Goal: Register for event/course

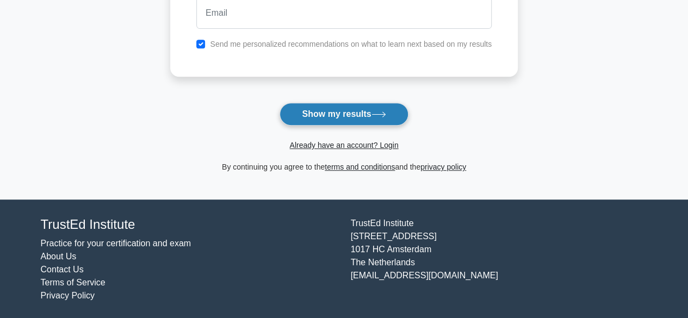
click at [342, 114] on button "Show my results" at bounding box center [344, 114] width 128 height 23
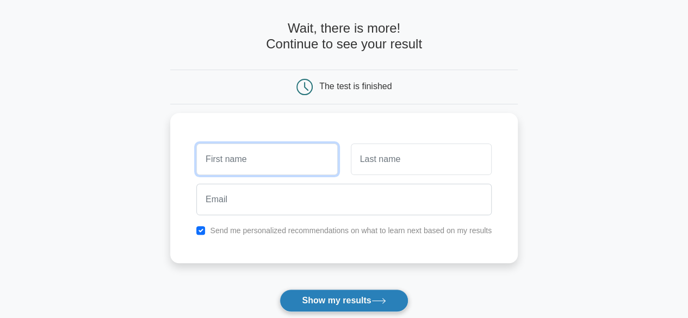
scroll to position [40, 0]
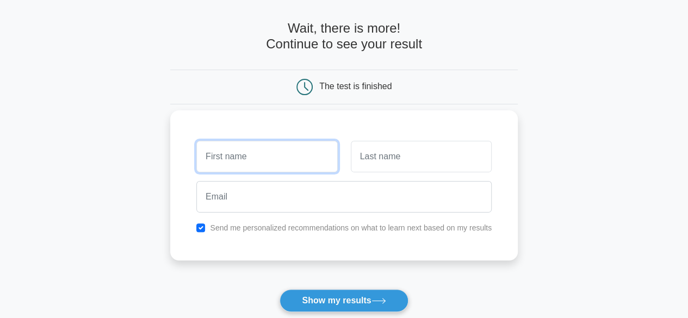
click at [258, 154] on input "text" at bounding box center [266, 157] width 141 height 32
click at [270, 157] on input "text" at bounding box center [266, 157] width 141 height 32
type input "ث"
type input "elrawdag"
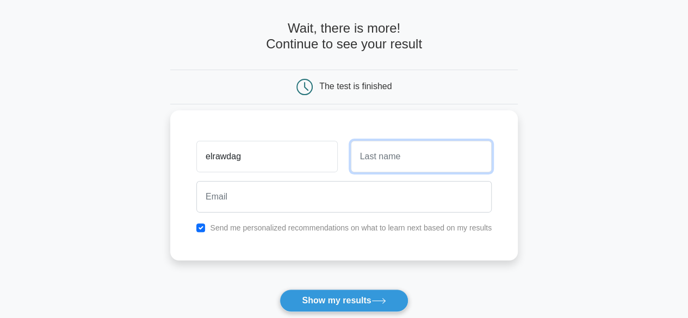
click at [390, 165] on input "text" at bounding box center [421, 157] width 141 height 32
type input "m"
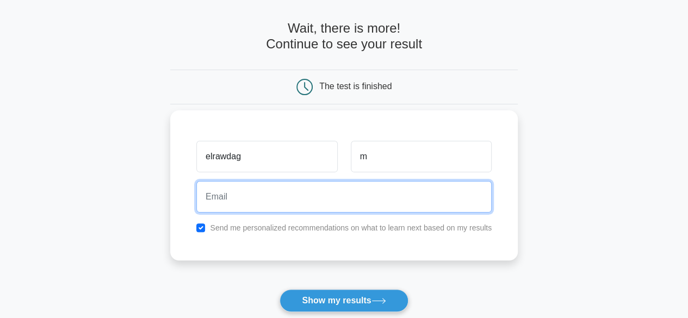
click at [325, 200] on input "email" at bounding box center [343, 197] width 295 height 32
type input "[EMAIL_ADDRESS][DOMAIN_NAME]"
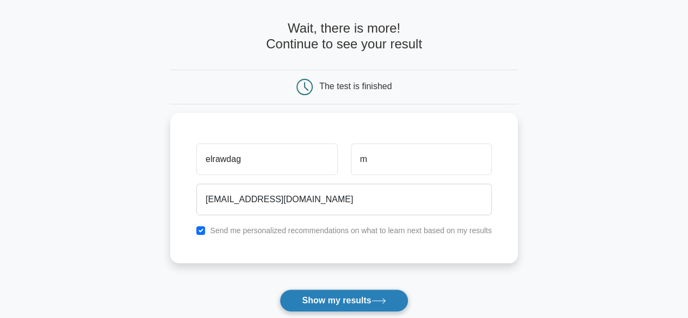
click at [369, 298] on button "Show my results" at bounding box center [344, 300] width 128 height 23
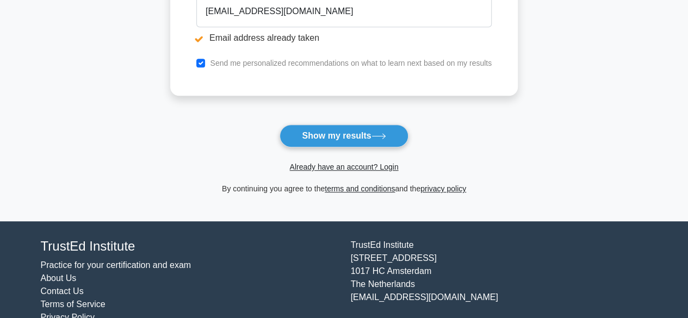
scroll to position [287, 0]
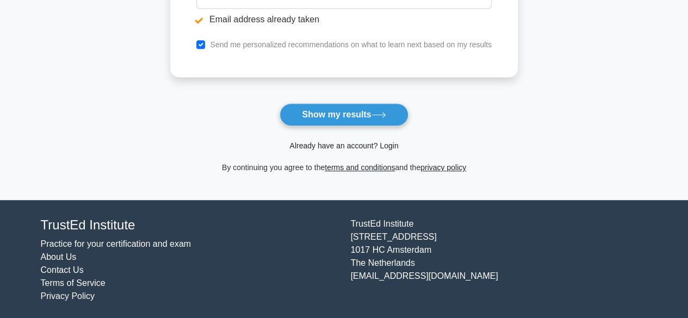
click at [385, 144] on link "Already have an account? Login" at bounding box center [343, 145] width 109 height 9
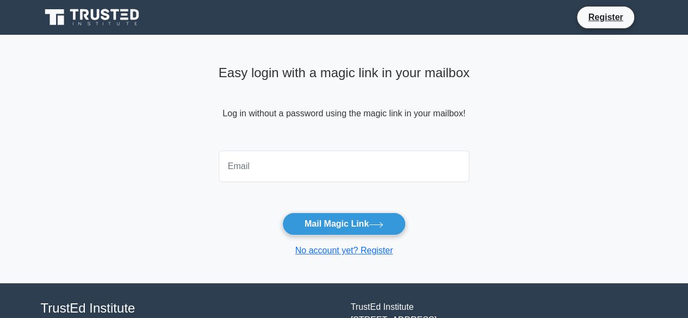
click at [334, 176] on input "email" at bounding box center [344, 167] width 251 height 32
type input "elrawdag@gmail.com"
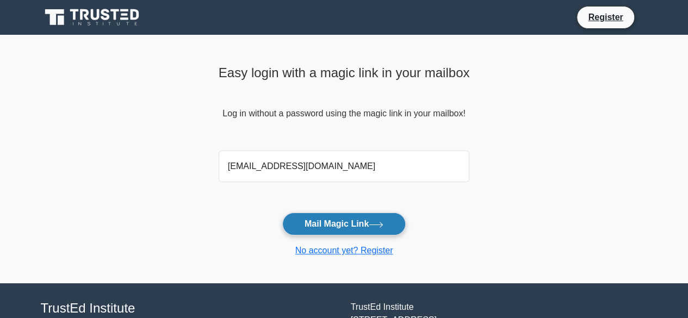
click at [338, 220] on button "Mail Magic Link" at bounding box center [344, 224] width 124 height 23
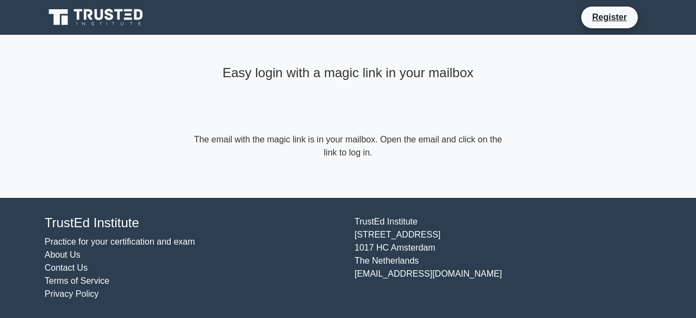
click at [118, 13] on icon at bounding box center [97, 17] width 104 height 21
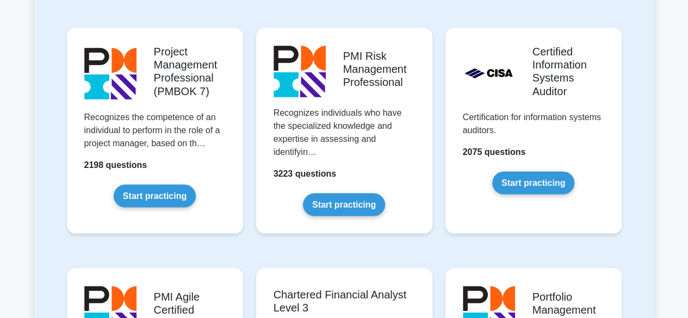
scroll to position [1179, 0]
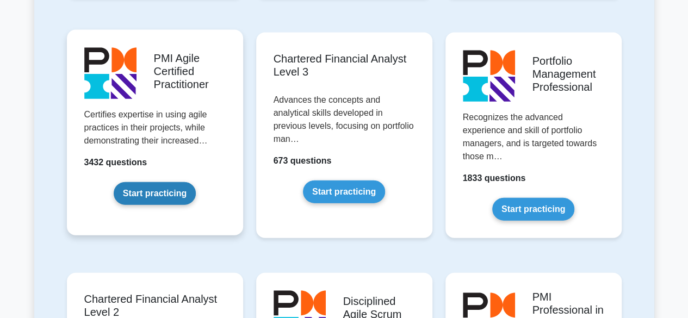
click at [160, 182] on link "Start practicing" at bounding box center [155, 193] width 82 height 23
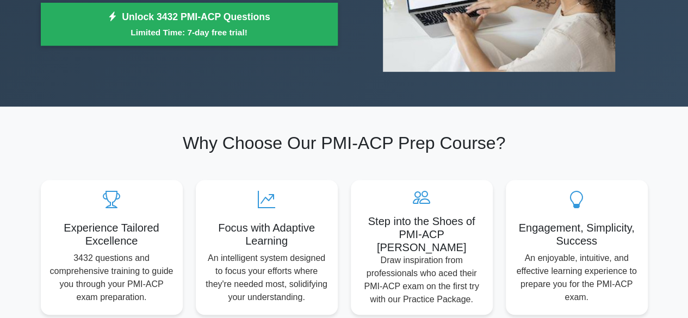
scroll to position [471, 0]
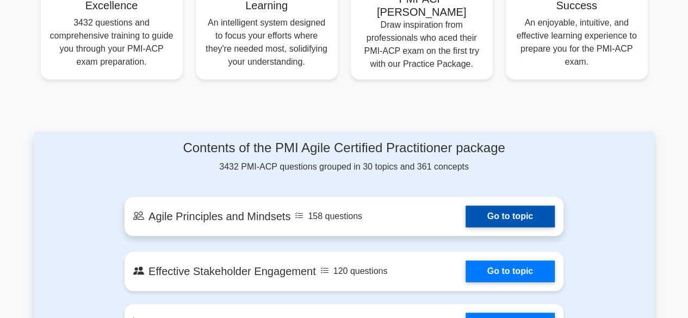
click at [500, 211] on link "Go to topic" at bounding box center [510, 217] width 89 height 22
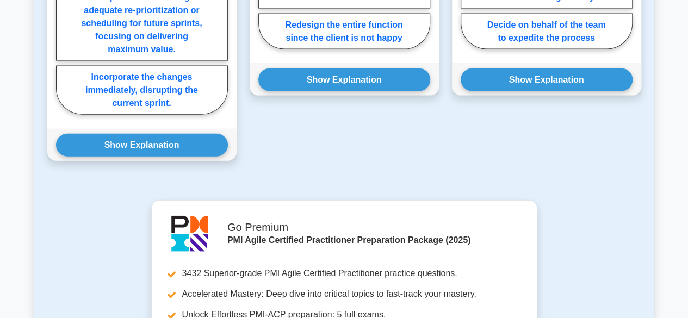
scroll to position [471, 0]
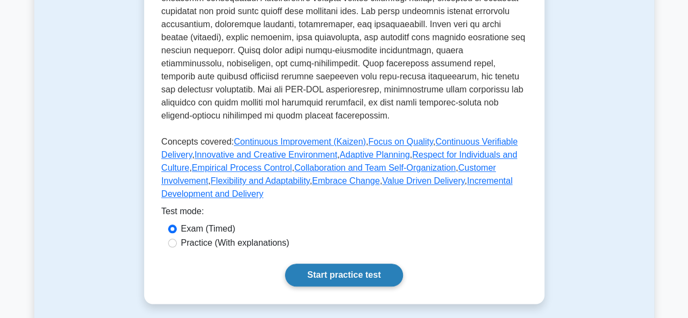
click at [340, 265] on link "Start practice test" at bounding box center [344, 275] width 118 height 23
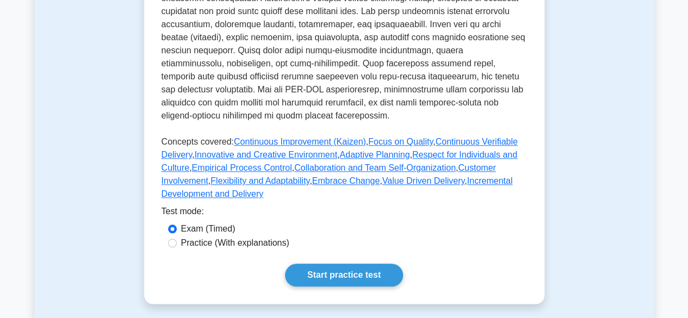
scroll to position [0, 0]
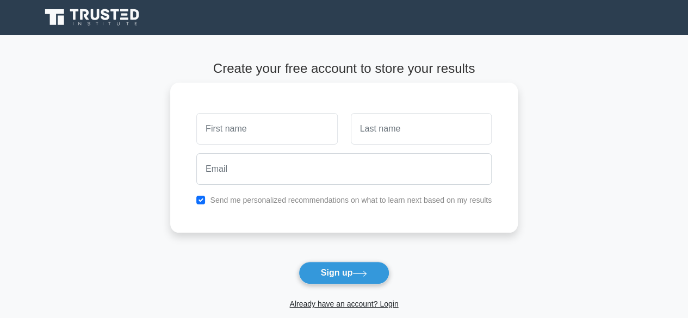
click at [283, 134] on input "text" at bounding box center [266, 129] width 141 height 32
type input "elrawdag"
click at [390, 132] on input "text" at bounding box center [421, 129] width 141 height 32
type input "m"
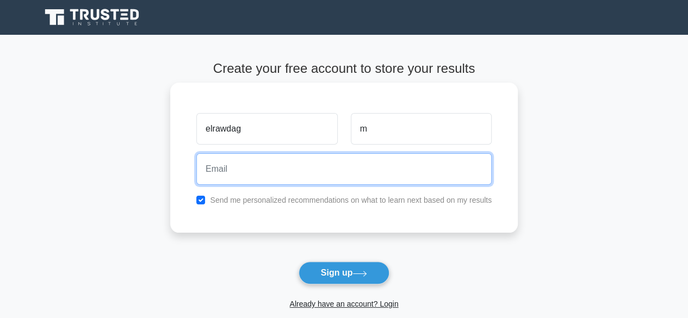
click at [324, 182] on input "email" at bounding box center [343, 169] width 295 height 32
type input "[EMAIL_ADDRESS][DOMAIN_NAME]"
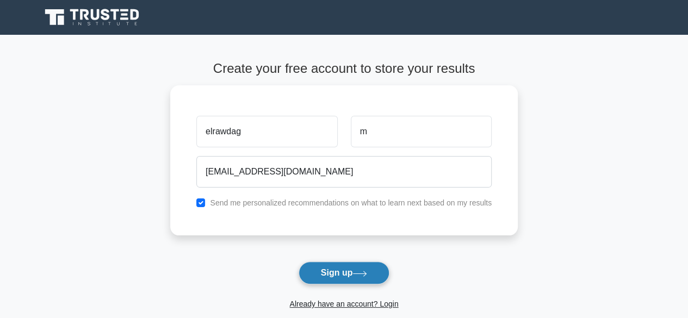
click at [326, 275] on button "Sign up" at bounding box center [344, 273] width 91 height 23
